Goal: Transaction & Acquisition: Purchase product/service

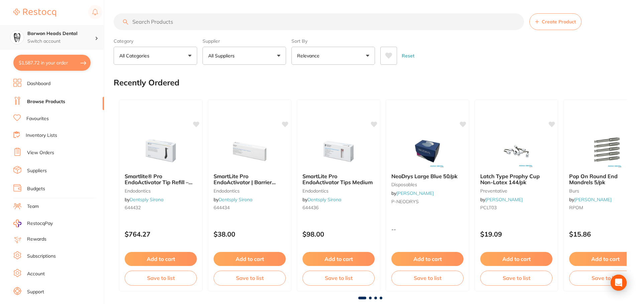
drag, startPoint x: 76, startPoint y: 30, endPoint x: 61, endPoint y: 29, distance: 14.8
click at [61, 29] on div "$1,587.72 Barwon Heads Dental Switch account Barwon Heads Dental Queenscliff Fa…" at bounding box center [320, 152] width 640 height 304
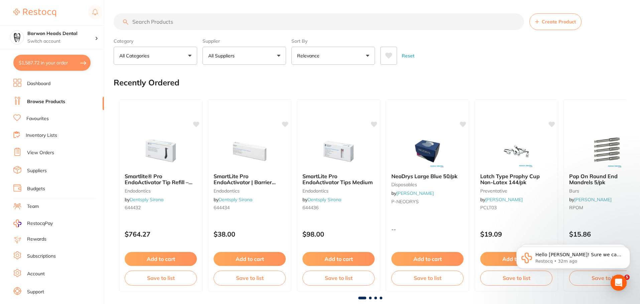
click at [616, 56] on div "Reset" at bounding box center [500, 52] width 241 height 23
click at [158, 24] on input "search" at bounding box center [319, 21] width 410 height 17
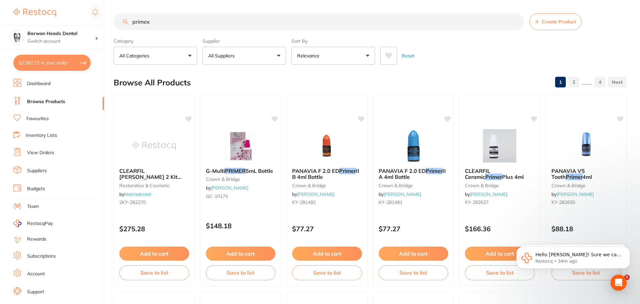
click at [179, 22] on input "primex" at bounding box center [319, 21] width 410 height 17
type input "primex label"
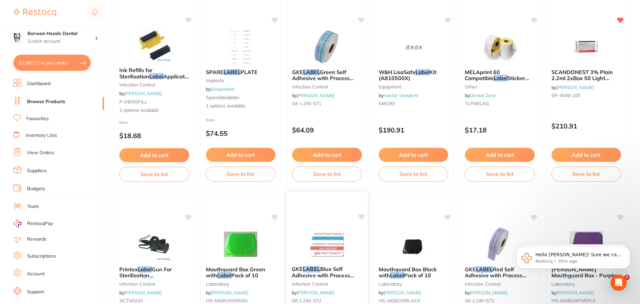
scroll to position [167, 0]
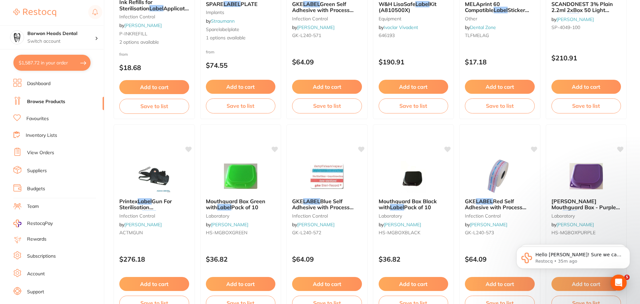
drag, startPoint x: 160, startPoint y: 190, endPoint x: 161, endPoint y: 194, distance: 4.1
click at [160, 189] on img at bounding box center [153, 176] width 43 height 33
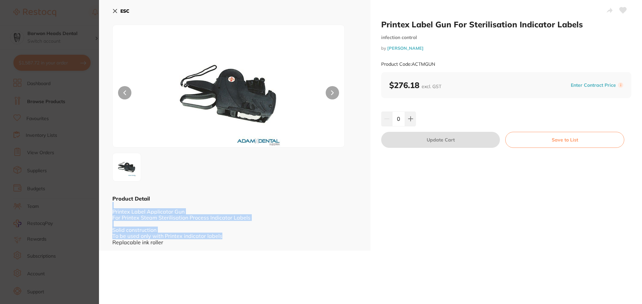
drag, startPoint x: 356, startPoint y: 202, endPoint x: 351, endPoint y: 235, distance: 33.5
click at [351, 235] on div "ESC Product Detail Printex Label Applicator Gun For Printex Steam Sterilisation…" at bounding box center [234, 125] width 271 height 251
click at [327, 189] on div "ESC Product Detail Printex Label Applicator Gun For Printex Steam Sterilisation…" at bounding box center [234, 125] width 271 height 251
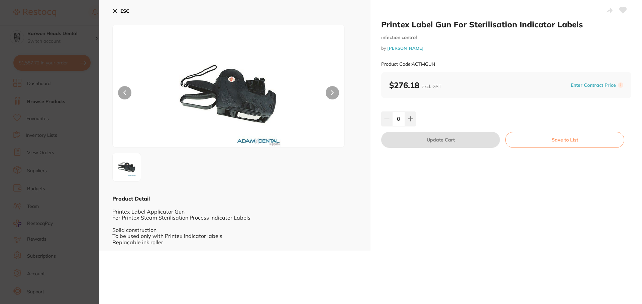
click at [119, 9] on button "ESC" at bounding box center [120, 10] width 17 height 11
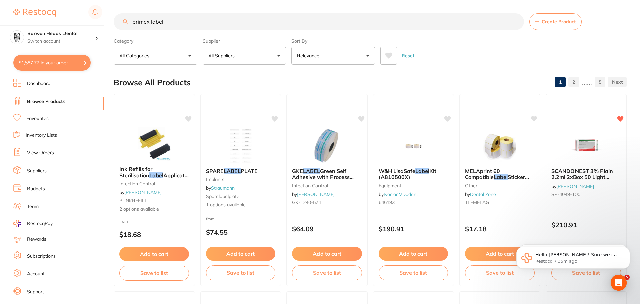
click at [576, 82] on link "2" at bounding box center [573, 82] width 11 height 13
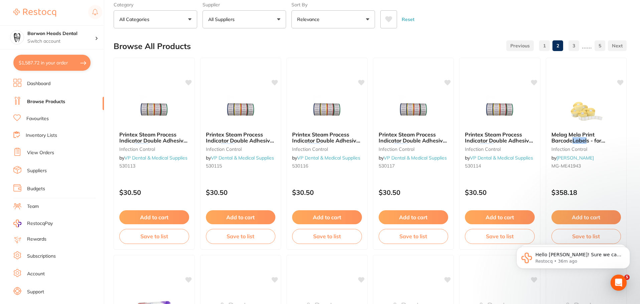
scroll to position [33, 0]
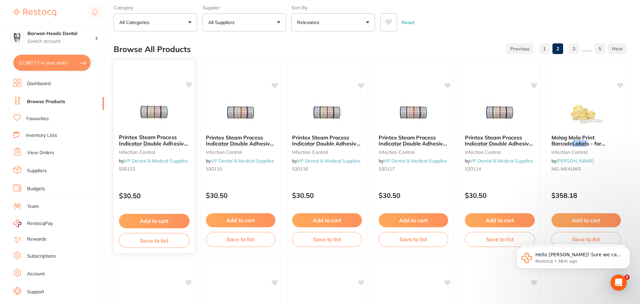
click at [145, 142] on span "Printex Steam Process Indicator Double Adhesive Batch" at bounding box center [153, 143] width 69 height 19
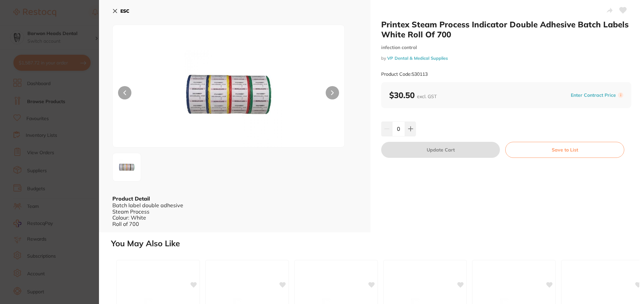
click at [114, 13] on icon at bounding box center [114, 10] width 5 height 5
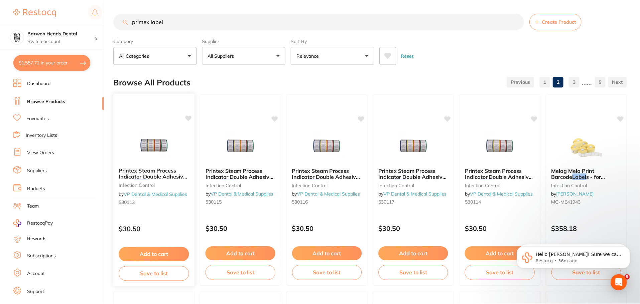
scroll to position [33, 0]
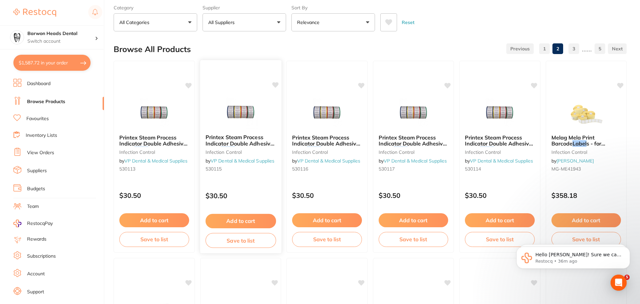
click at [245, 158] on link "VP Dental & Medical Supplies" at bounding box center [243, 161] width 64 height 6
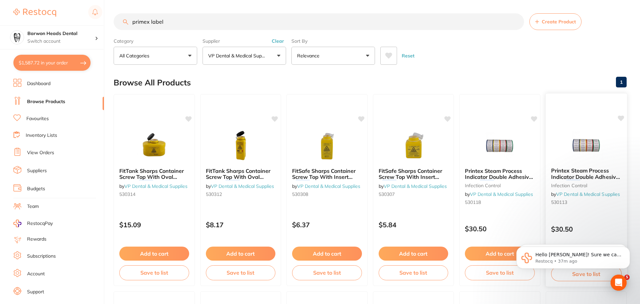
click at [579, 180] on em "Label" at bounding box center [573, 183] width 14 height 7
click at [606, 174] on span "Printex Steam Process Indicator Double Adhesive Batch" at bounding box center [585, 176] width 69 height 19
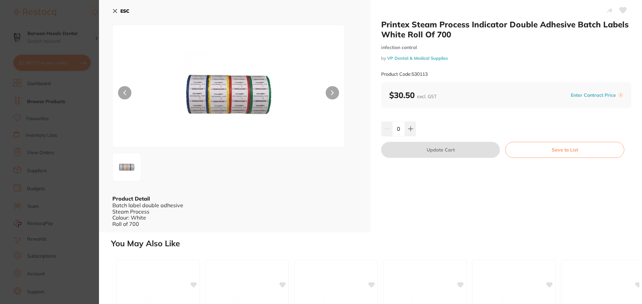
click at [118, 10] on button "ESC" at bounding box center [120, 10] width 17 height 11
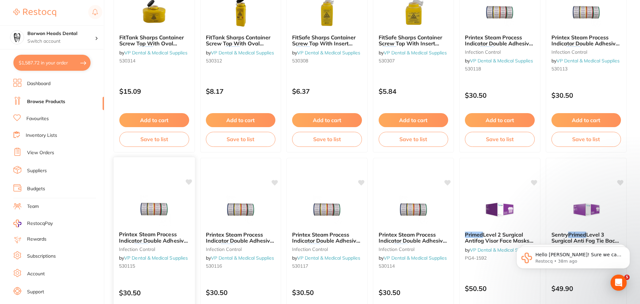
scroll to position [134, 0]
click at [168, 197] on img at bounding box center [154, 209] width 44 height 34
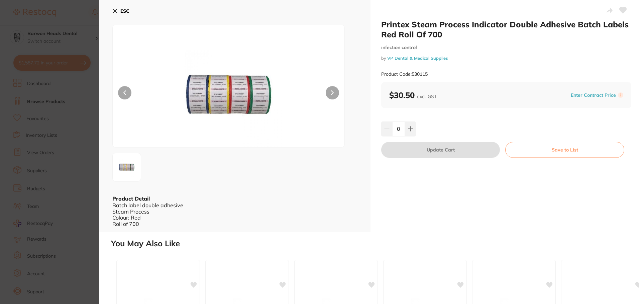
click at [118, 11] on button "ESC" at bounding box center [120, 10] width 17 height 11
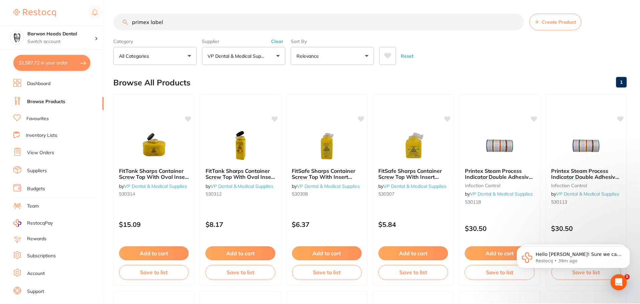
scroll to position [134, 0]
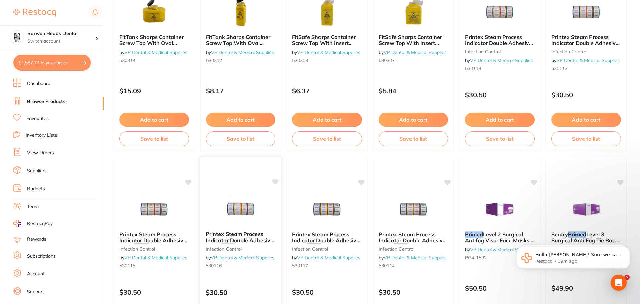
click at [271, 220] on div at bounding box center [240, 209] width 81 height 34
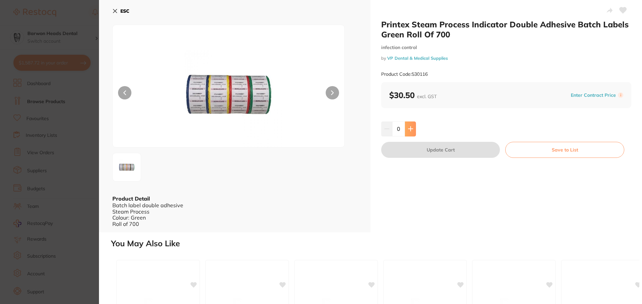
click at [408, 133] on button at bounding box center [410, 129] width 11 height 15
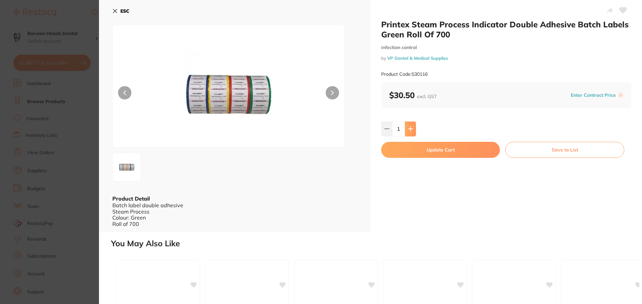
click at [410, 131] on icon at bounding box center [410, 128] width 5 height 5
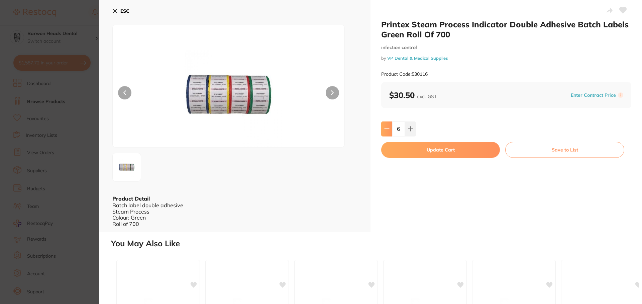
click at [388, 131] on icon at bounding box center [386, 128] width 5 height 5
type input "4"
click at [474, 149] on button "Update Cart" at bounding box center [440, 150] width 119 height 16
checkbox input "false"
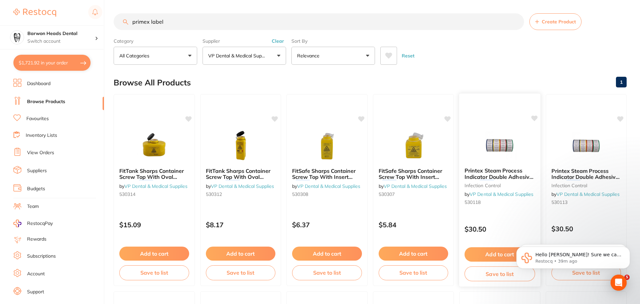
click at [486, 187] on small "infection control" at bounding box center [500, 185] width 71 height 5
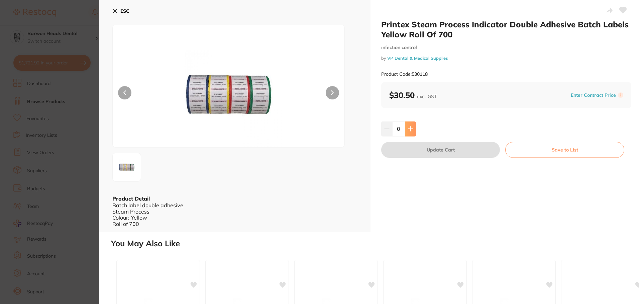
click at [410, 126] on button at bounding box center [410, 129] width 11 height 15
type input "1"
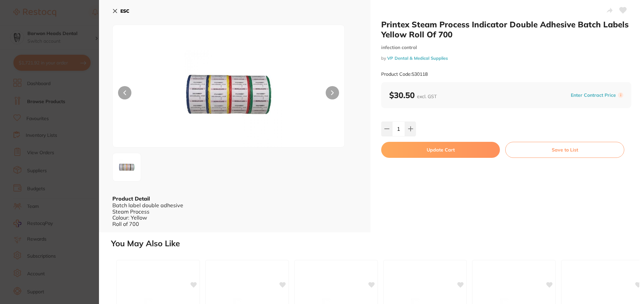
click at [113, 14] on button "ESC" at bounding box center [120, 10] width 17 height 11
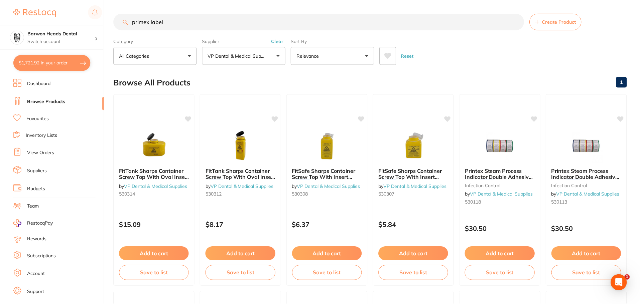
scroll to position [1, 0]
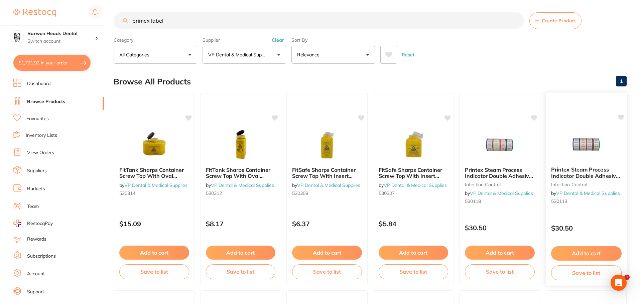
click at [608, 157] on div at bounding box center [585, 145] width 81 height 34
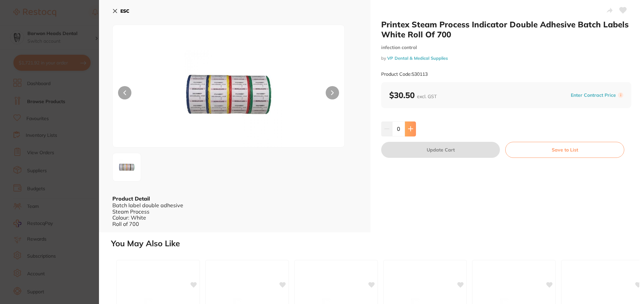
click at [407, 134] on button at bounding box center [410, 129] width 11 height 15
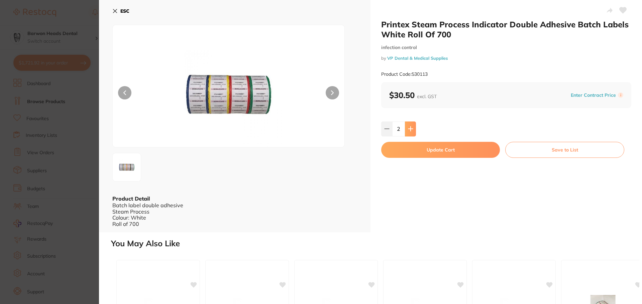
click at [407, 134] on button at bounding box center [410, 129] width 11 height 15
type input "5"
click at [405, 156] on button "Update Cart" at bounding box center [440, 150] width 119 height 16
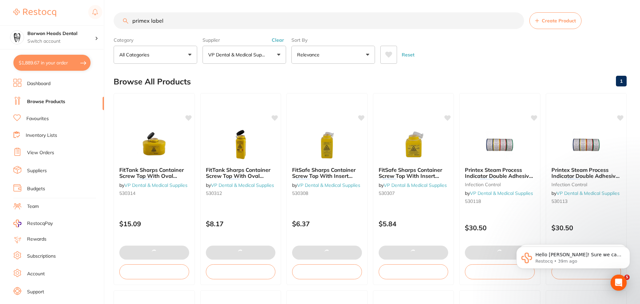
click at [68, 63] on button "$1,889.67 in your order" at bounding box center [51, 63] width 77 height 16
checkbox input "true"
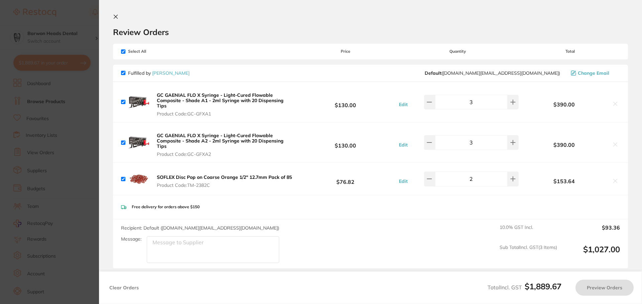
checkbox input "false"
checkbox input "true"
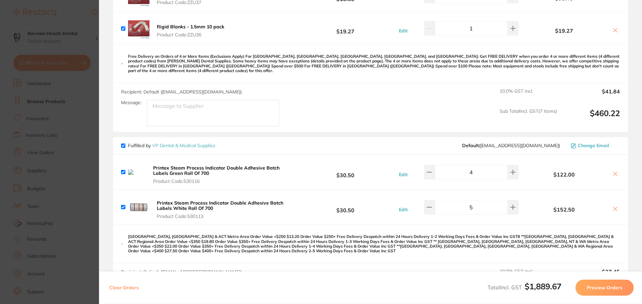
click at [613, 171] on icon at bounding box center [614, 173] width 5 height 5
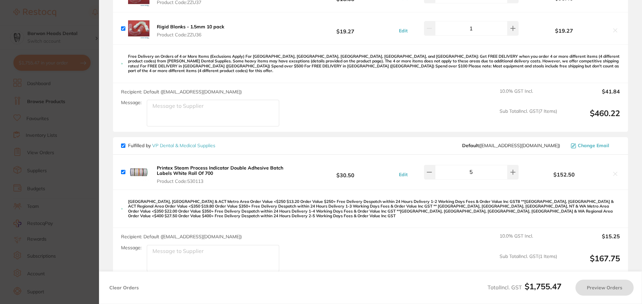
checkbox input "true"
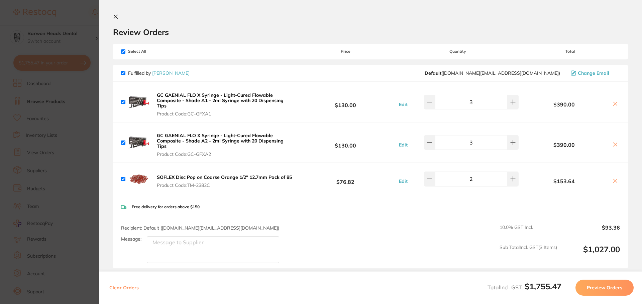
click at [277, 17] on div "Review Orders" at bounding box center [370, 25] width 515 height 23
click at [77, 12] on section "Update RRP Set your pre negotiated price for this item. Item Agreed RRP (excl. …" at bounding box center [321, 152] width 642 height 304
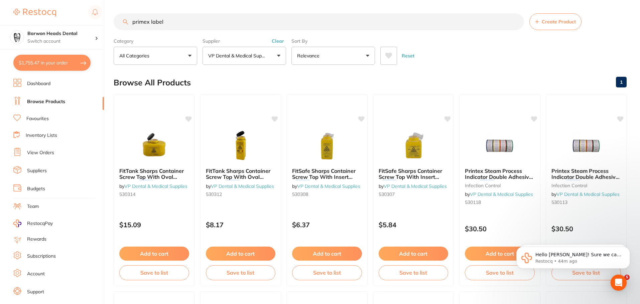
drag, startPoint x: 203, startPoint y: 25, endPoint x: 99, endPoint y: 25, distance: 103.3
click at [99, 25] on div "$1,755.47 Barwon Heads Dental Switch account Barwon Heads Dental Queenscliff Fa…" at bounding box center [320, 152] width 640 height 304
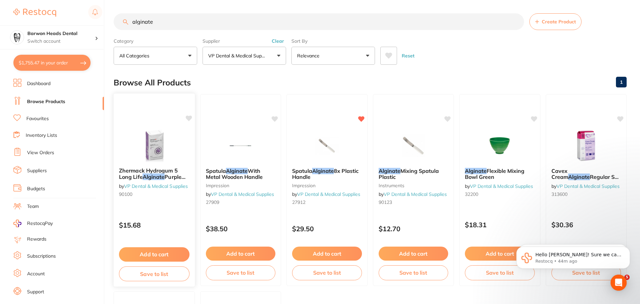
type input "alginate"
click at [146, 250] on button "Add to cart" at bounding box center [154, 255] width 71 height 14
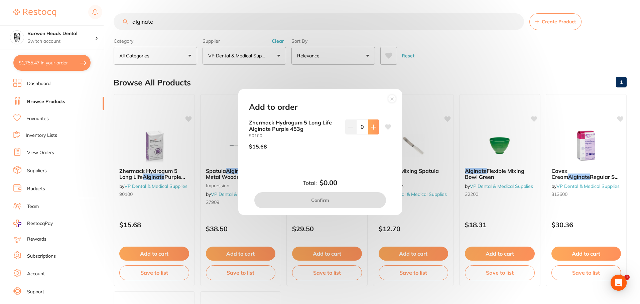
click at [374, 125] on icon at bounding box center [373, 127] width 5 height 5
type input "1"
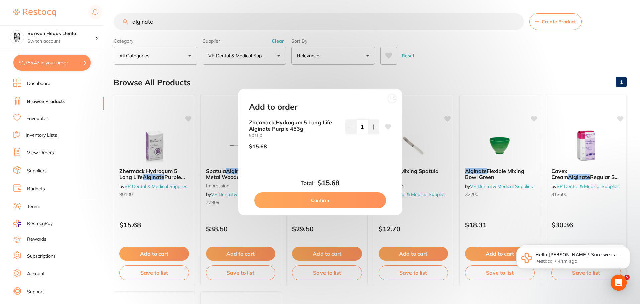
click at [354, 197] on button "Confirm" at bounding box center [320, 200] width 132 height 16
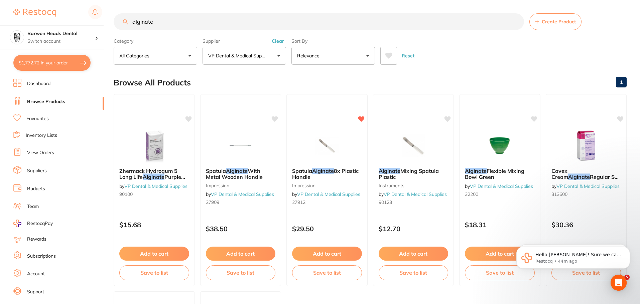
checkbox input "false"
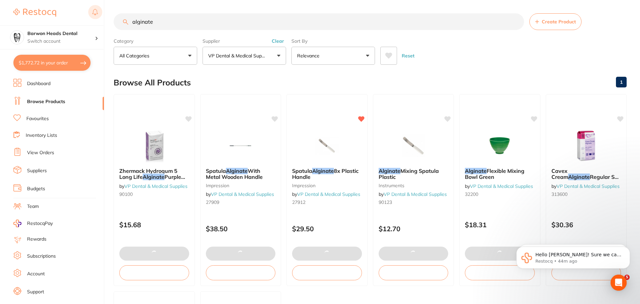
drag, startPoint x: 175, startPoint y: 24, endPoint x: 91, endPoint y: 18, distance: 84.7
click at [91, 18] on div "$1,772.72 Barwon Heads Dental Switch account Barwon Heads Dental Queenscliff Fa…" at bounding box center [320, 152] width 640 height 304
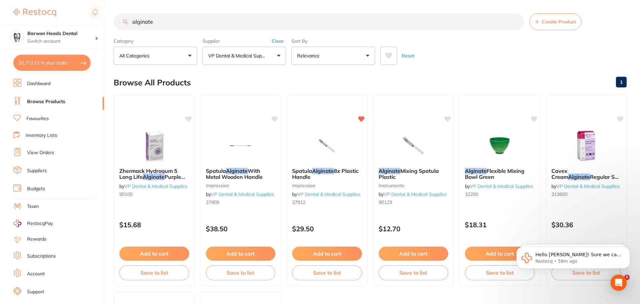
click at [183, 23] on input "alginate" at bounding box center [319, 21] width 410 height 17
drag, startPoint x: 187, startPoint y: 23, endPoint x: 26, endPoint y: 25, distance: 161.4
click at [26, 25] on div "$1,772.72 Barwon Heads Dental Switch account Barwon Heads Dental Queenscliff Fa…" at bounding box center [320, 152] width 640 height 304
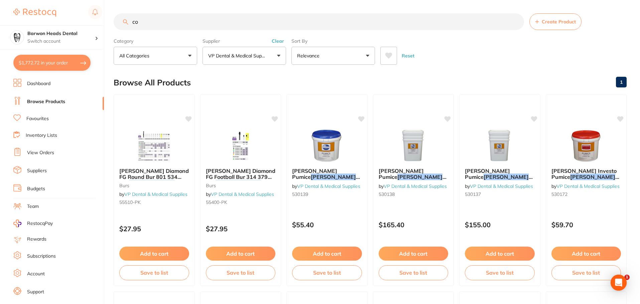
type input "c"
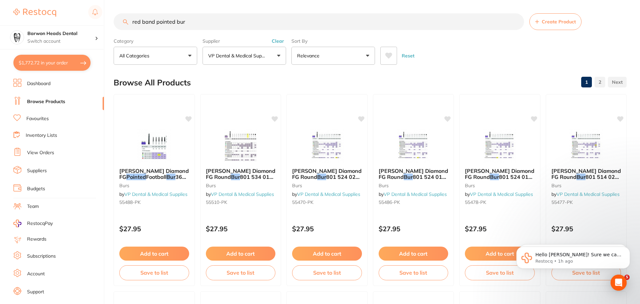
drag, startPoint x: 206, startPoint y: 17, endPoint x: 201, endPoint y: 17, distance: 5.7
click at [206, 17] on input "red band pointed bur" at bounding box center [319, 21] width 410 height 17
drag, startPoint x: 203, startPoint y: 23, endPoint x: 54, endPoint y: 24, distance: 149.0
click at [54, 24] on div "$1,772.72 Barwon Heads Dental Switch account Barwon Heads Dental Queenscliff Fa…" at bounding box center [320, 152] width 640 height 304
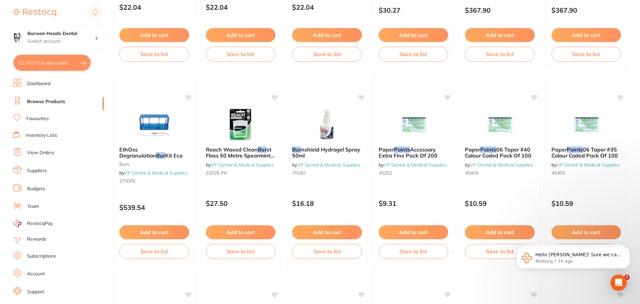
scroll to position [1597, 0]
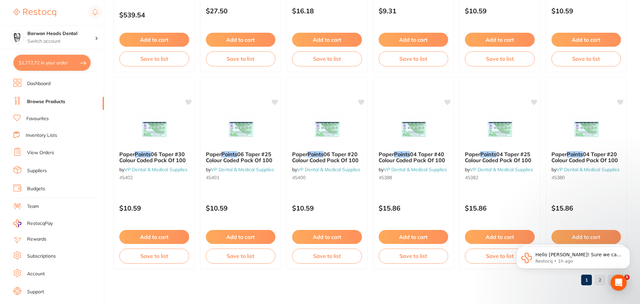
drag, startPoint x: 604, startPoint y: 283, endPoint x: 604, endPoint y: 280, distance: 3.7
click at [604, 280] on body "Hello [PERSON_NAME]! Sure we can, do you have your Customer Account Number with…" at bounding box center [573, 260] width 128 height 48
click at [629, 250] on icon "Dismiss notification" at bounding box center [628, 249] width 2 height 2
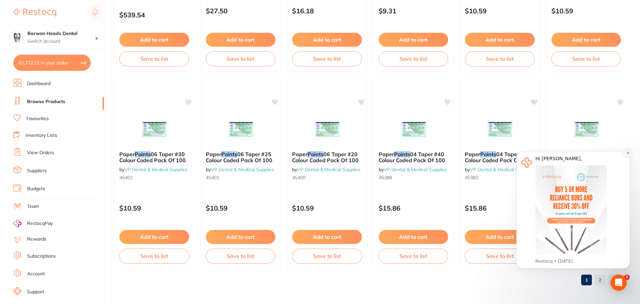
click at [629, 154] on icon "Dismiss notification" at bounding box center [628, 153] width 4 height 4
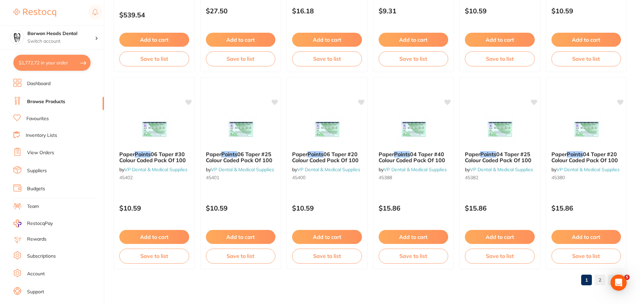
click at [601, 277] on link "2" at bounding box center [600, 280] width 11 height 13
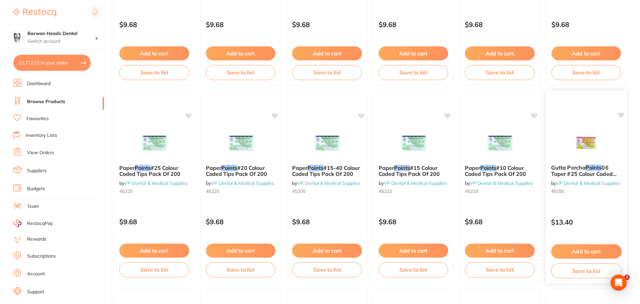
scroll to position [0, 0]
drag, startPoint x: 622, startPoint y: 285, endPoint x: 626, endPoint y: 143, distance: 142.4
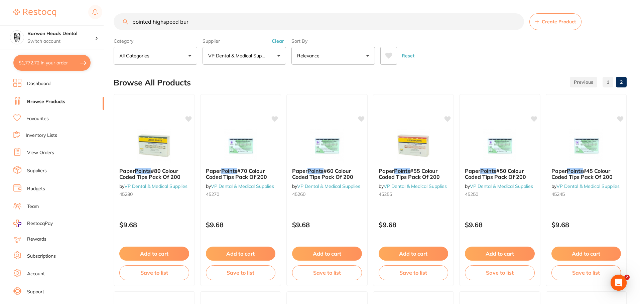
drag, startPoint x: 153, startPoint y: 21, endPoint x: 0, endPoint y: 23, distance: 153.1
click at [0, 23] on div "$1,772.72 Barwon Heads Dental Switch account Barwon Heads Dental Queenscliff Fa…" at bounding box center [320, 152] width 640 height 304
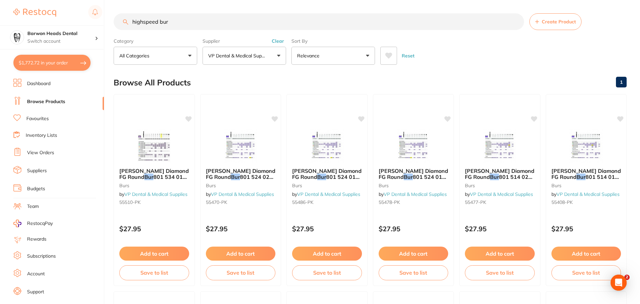
click at [283, 41] on button "Clear" at bounding box center [278, 41] width 16 height 6
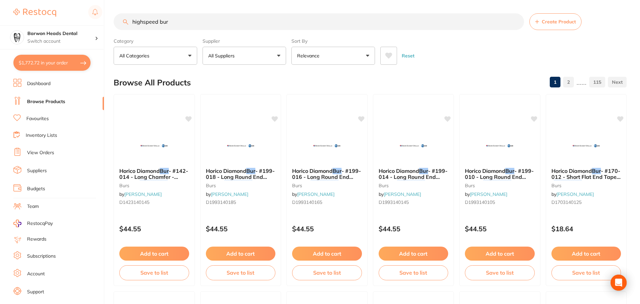
click at [202, 17] on input "highspeed bur" at bounding box center [319, 21] width 410 height 17
click at [133, 24] on input "highspeed bur" at bounding box center [319, 21] width 410 height 17
type input "pointed highspeed bur"
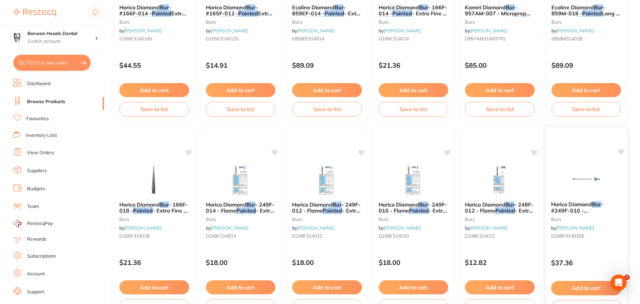
scroll to position [1597, 0]
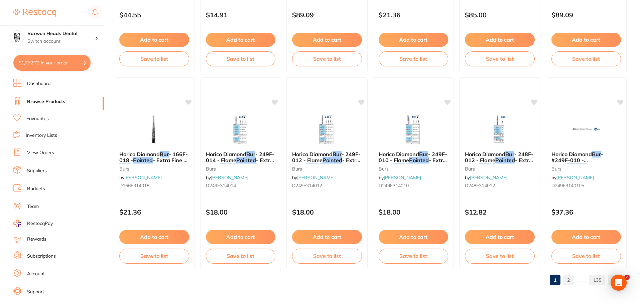
click at [568, 282] on link "2" at bounding box center [568, 280] width 11 height 13
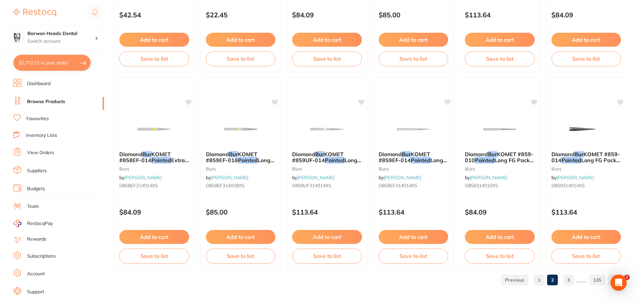
click at [567, 287] on link "3" at bounding box center [568, 280] width 11 height 13
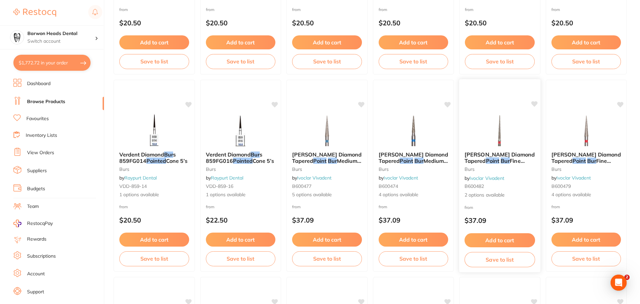
scroll to position [1003, 0]
